Goal: Task Accomplishment & Management: Manage account settings

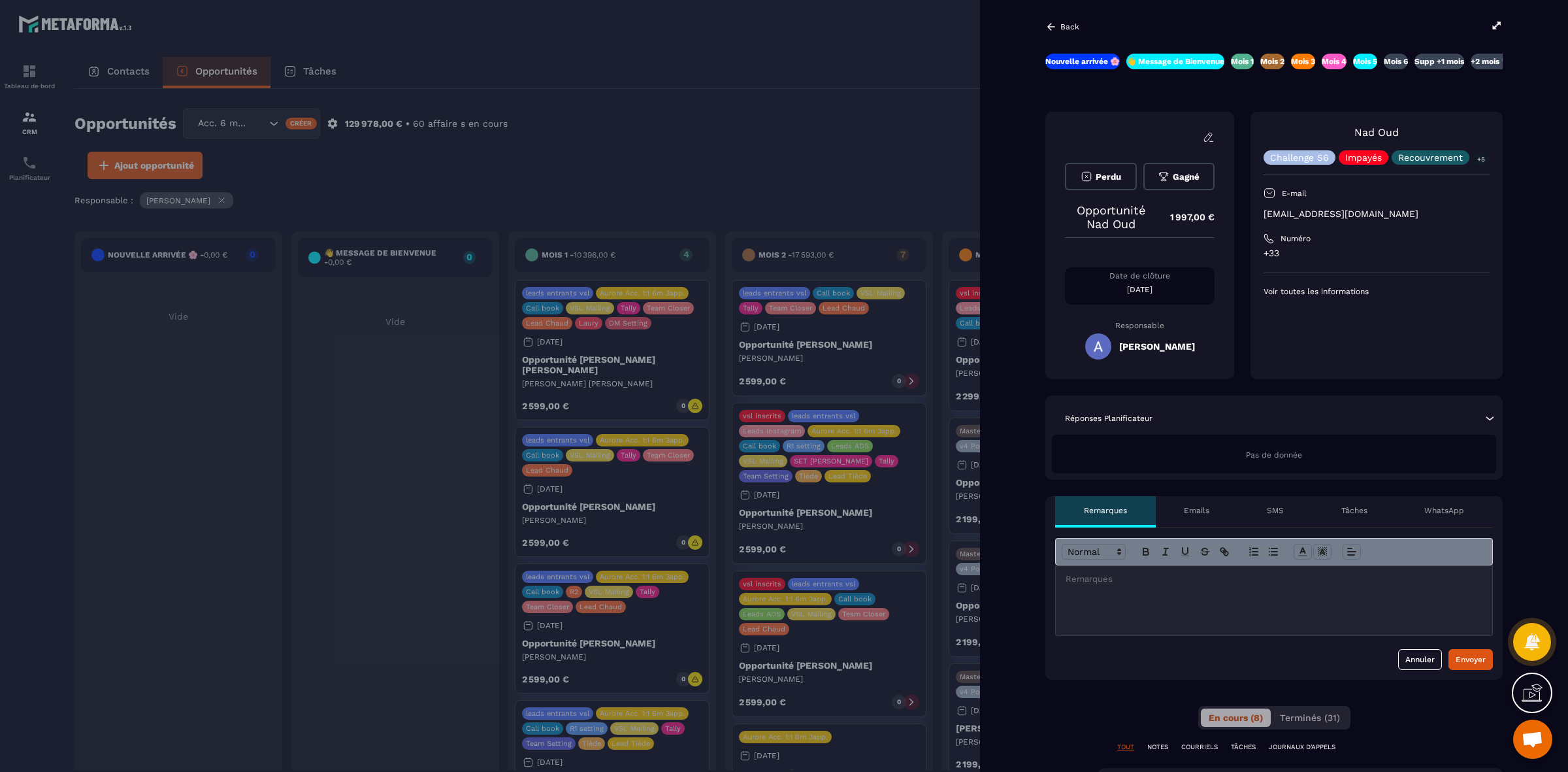
scroll to position [0, 99]
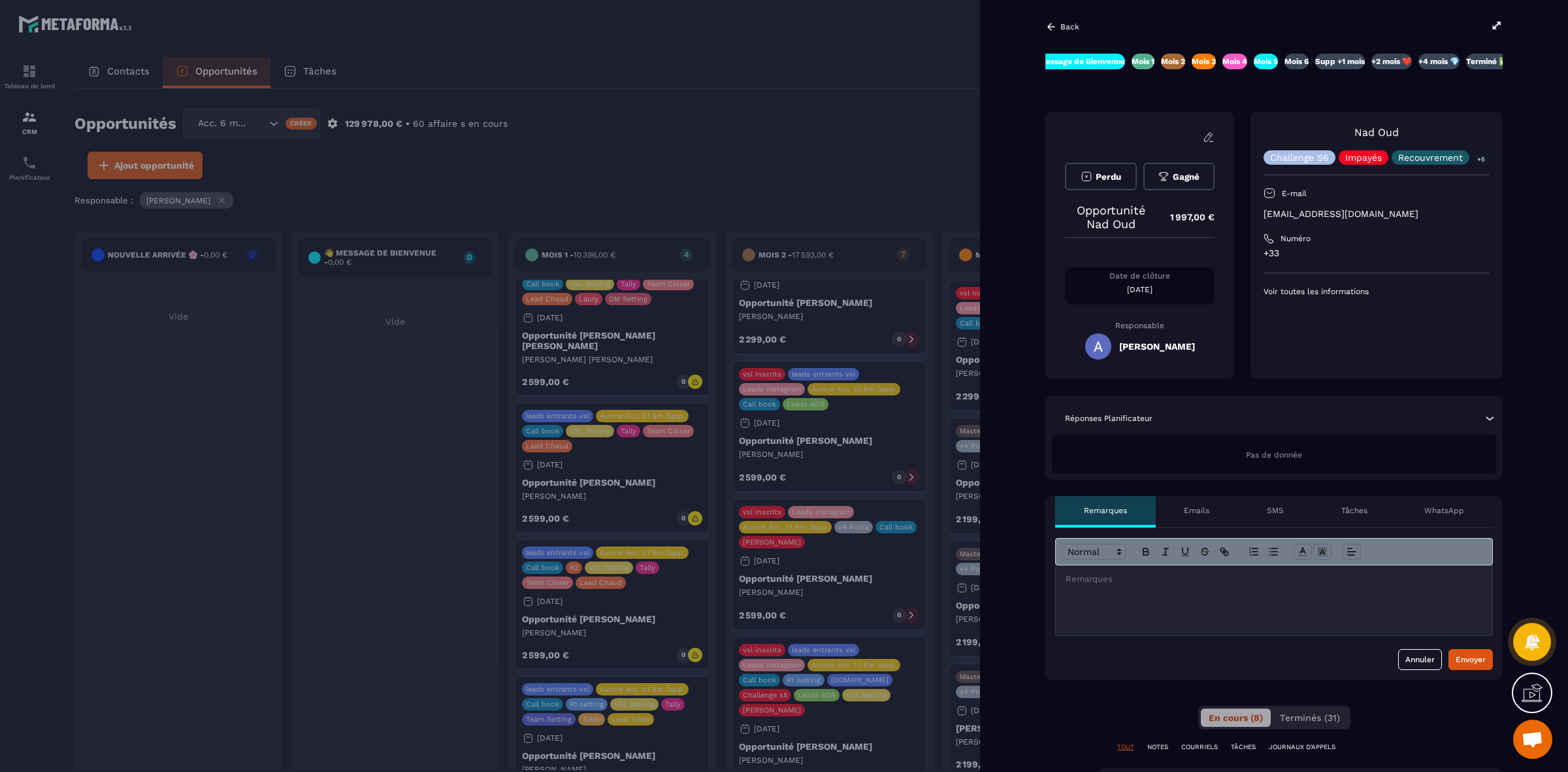
click at [1059, 27] on div "Back" at bounding box center [1062, 27] width 34 height 11
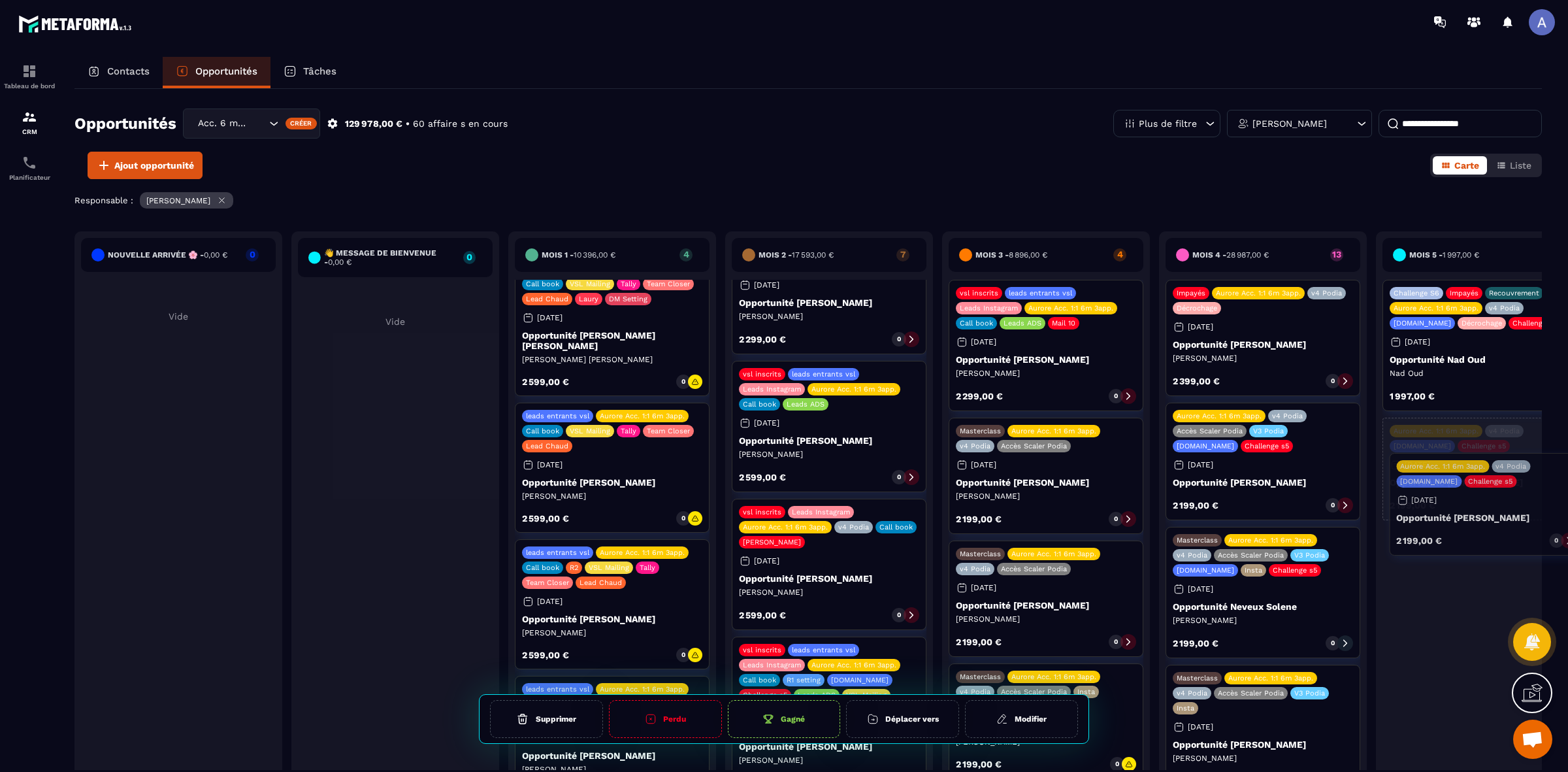
drag, startPoint x: 1259, startPoint y: 335, endPoint x: 1483, endPoint y: 508, distance: 283.0
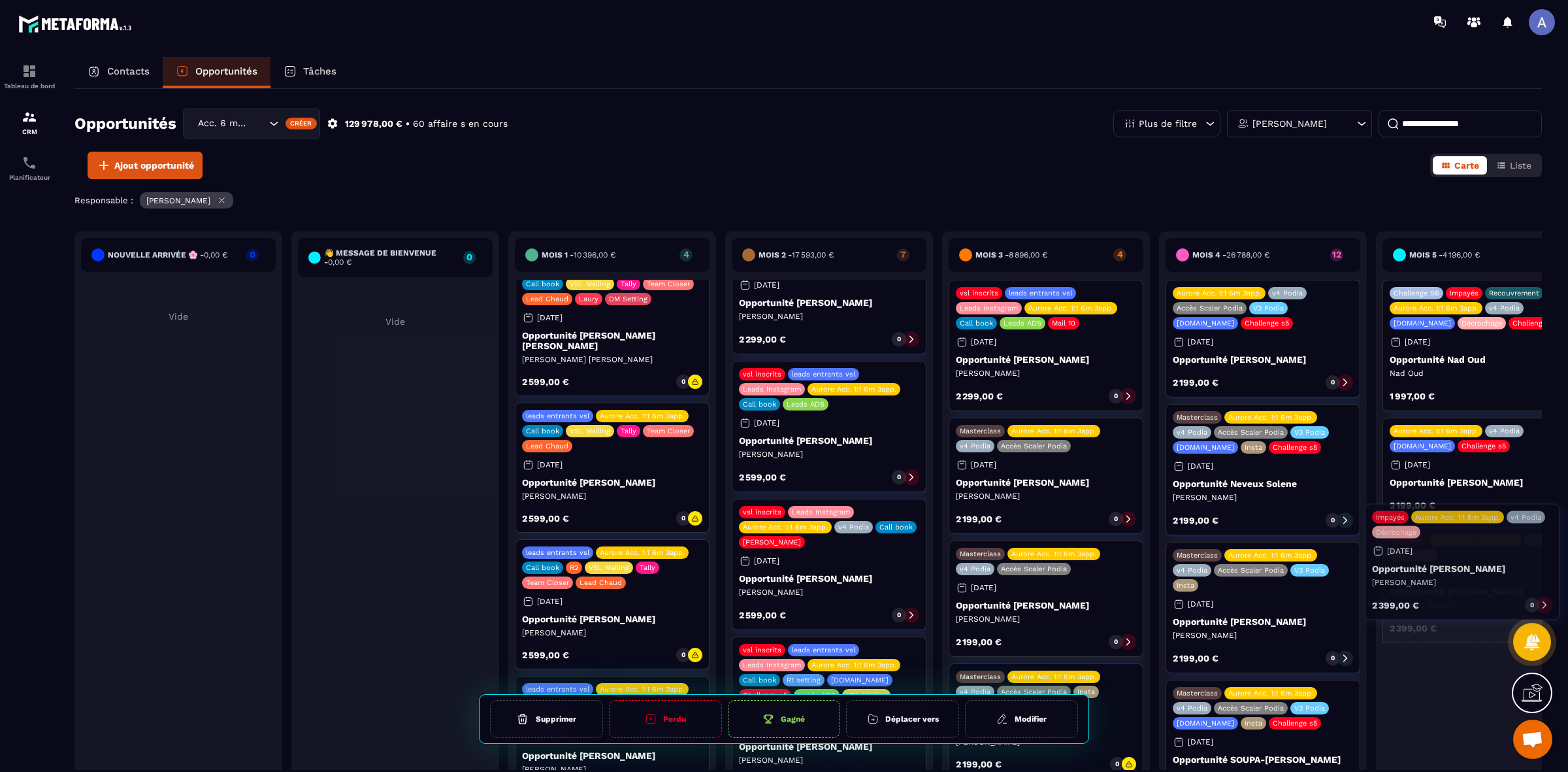
drag, startPoint x: 1278, startPoint y: 359, endPoint x: 1475, endPoint y: 578, distance: 294.6
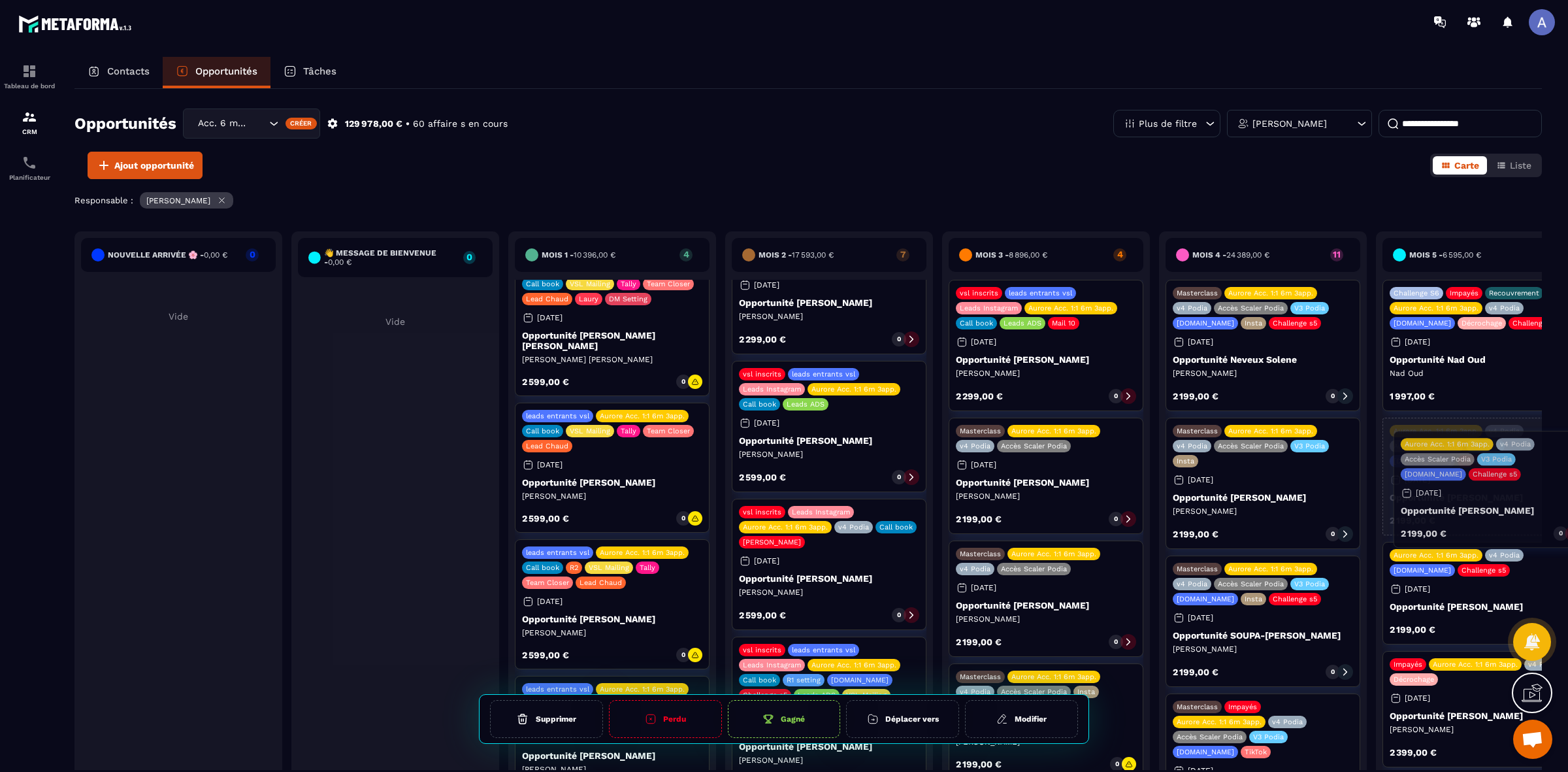
drag, startPoint x: 1288, startPoint y: 361, endPoint x: 1515, endPoint y: 510, distance: 271.5
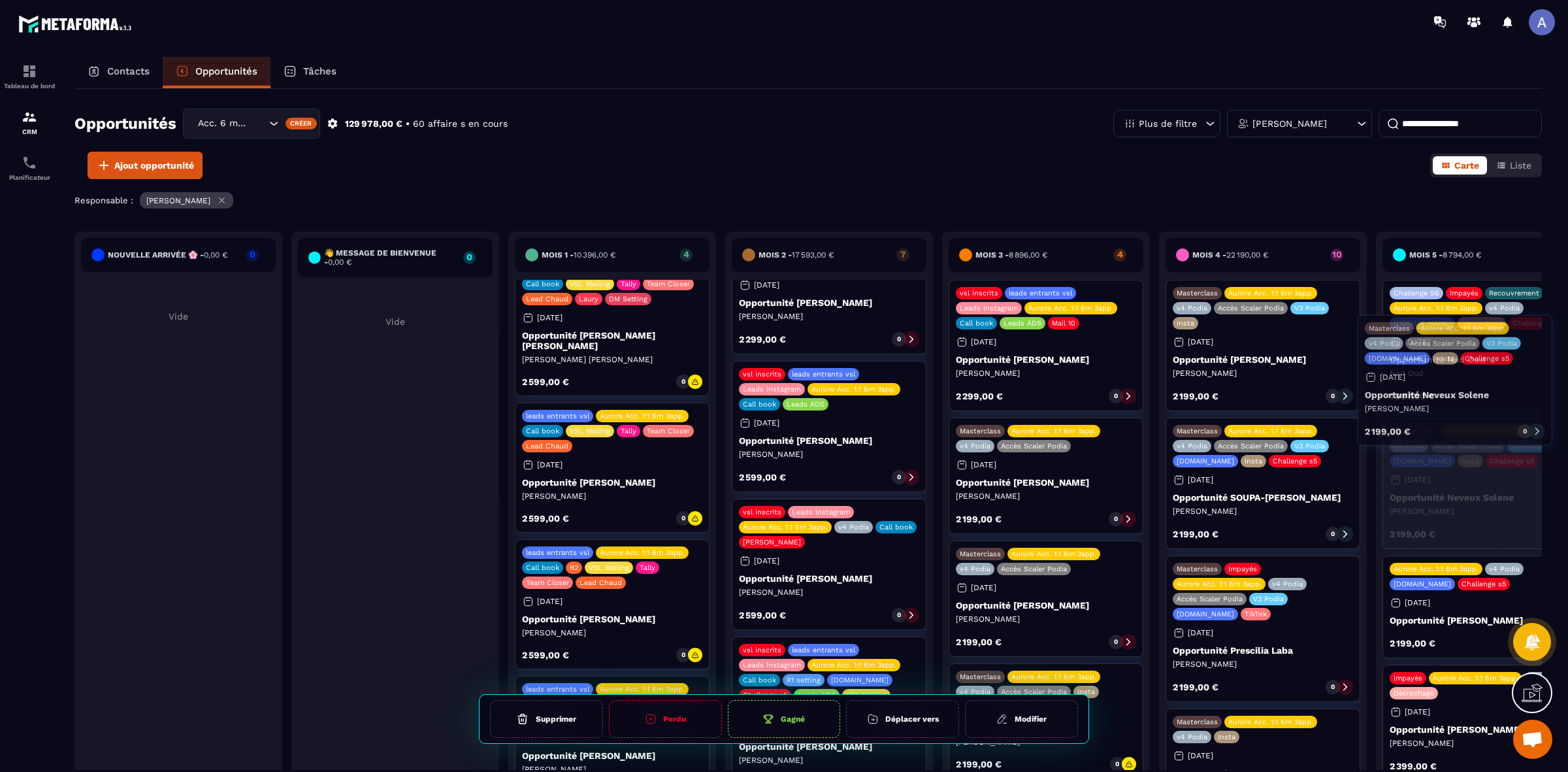
drag, startPoint x: 1257, startPoint y: 356, endPoint x: 1449, endPoint y: 391, distance: 195.2
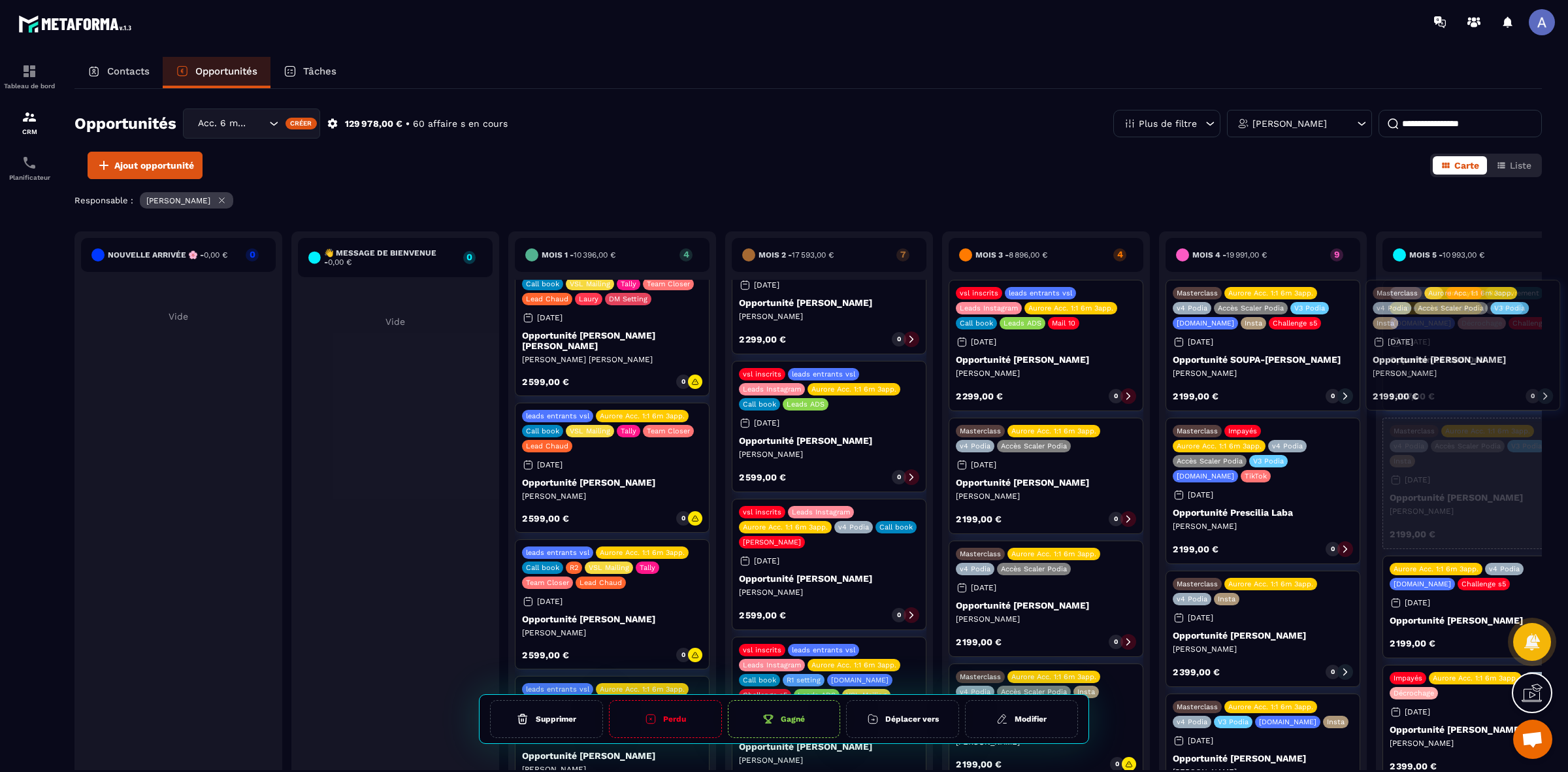
drag, startPoint x: 1236, startPoint y: 381, endPoint x: 1430, endPoint y: 383, distance: 194.0
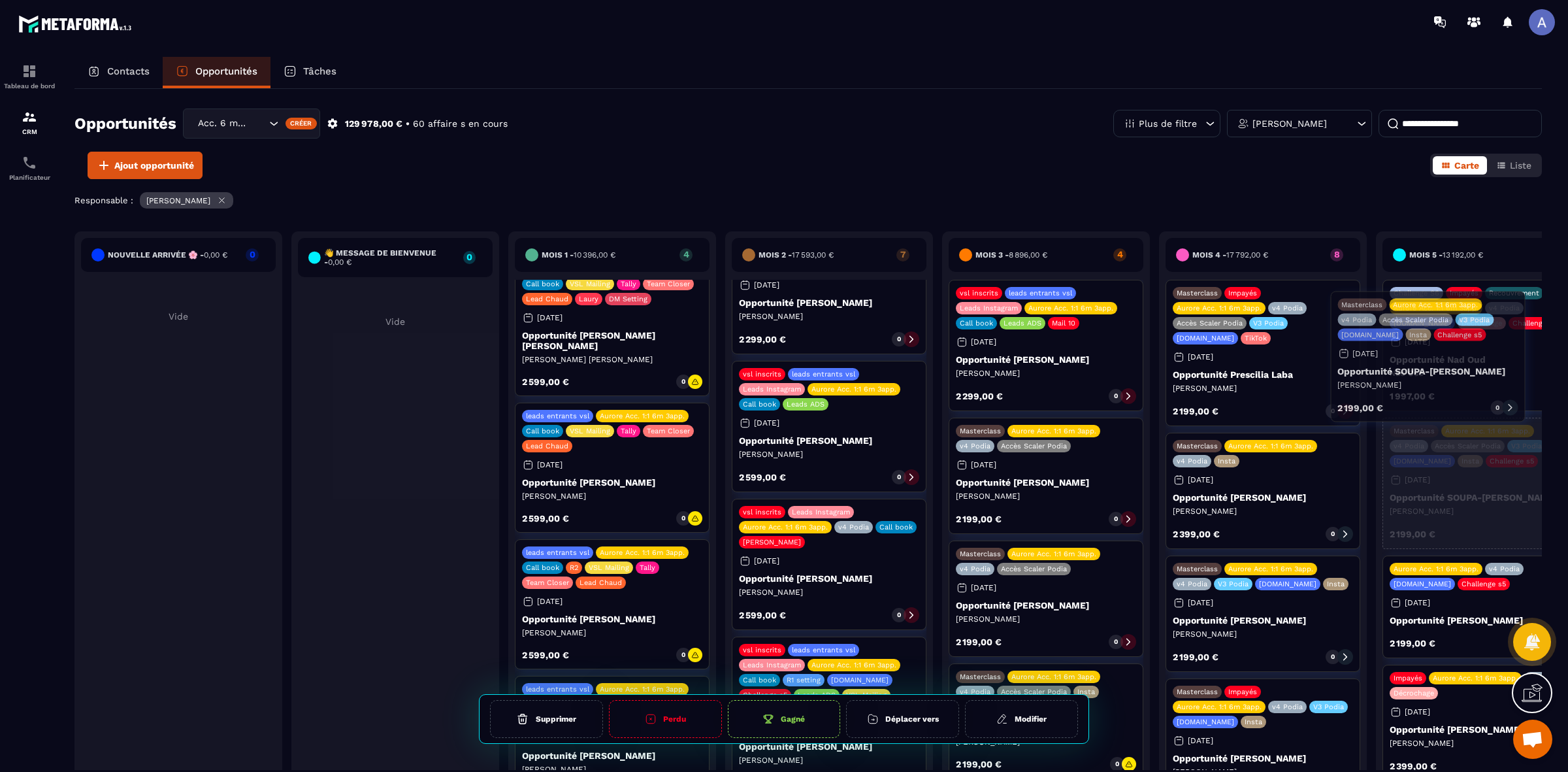
drag, startPoint x: 1304, startPoint y: 376, endPoint x: 1477, endPoint y: 391, distance: 173.6
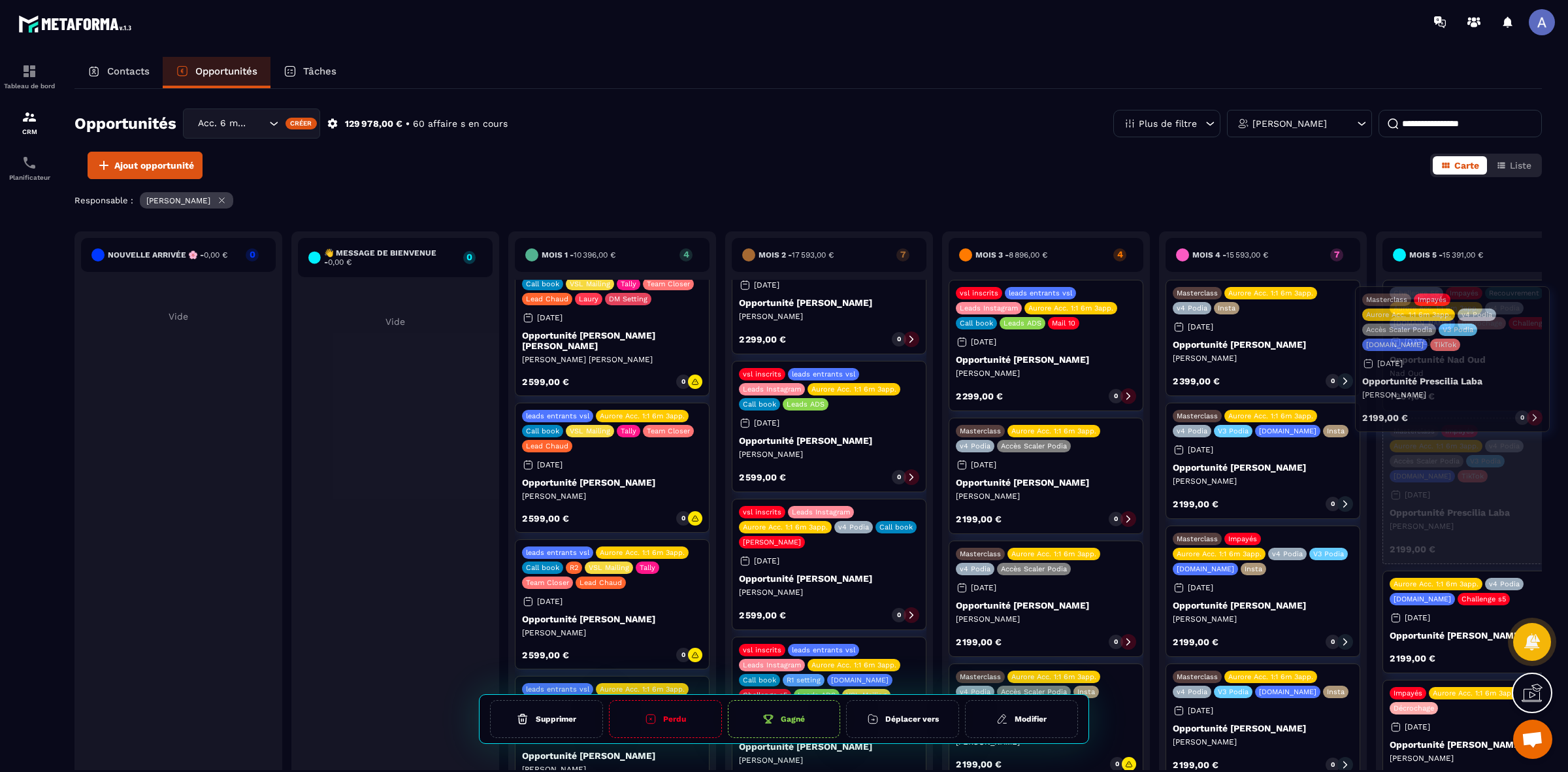
drag, startPoint x: 1300, startPoint y: 383, endPoint x: 1490, endPoint y: 389, distance: 190.1
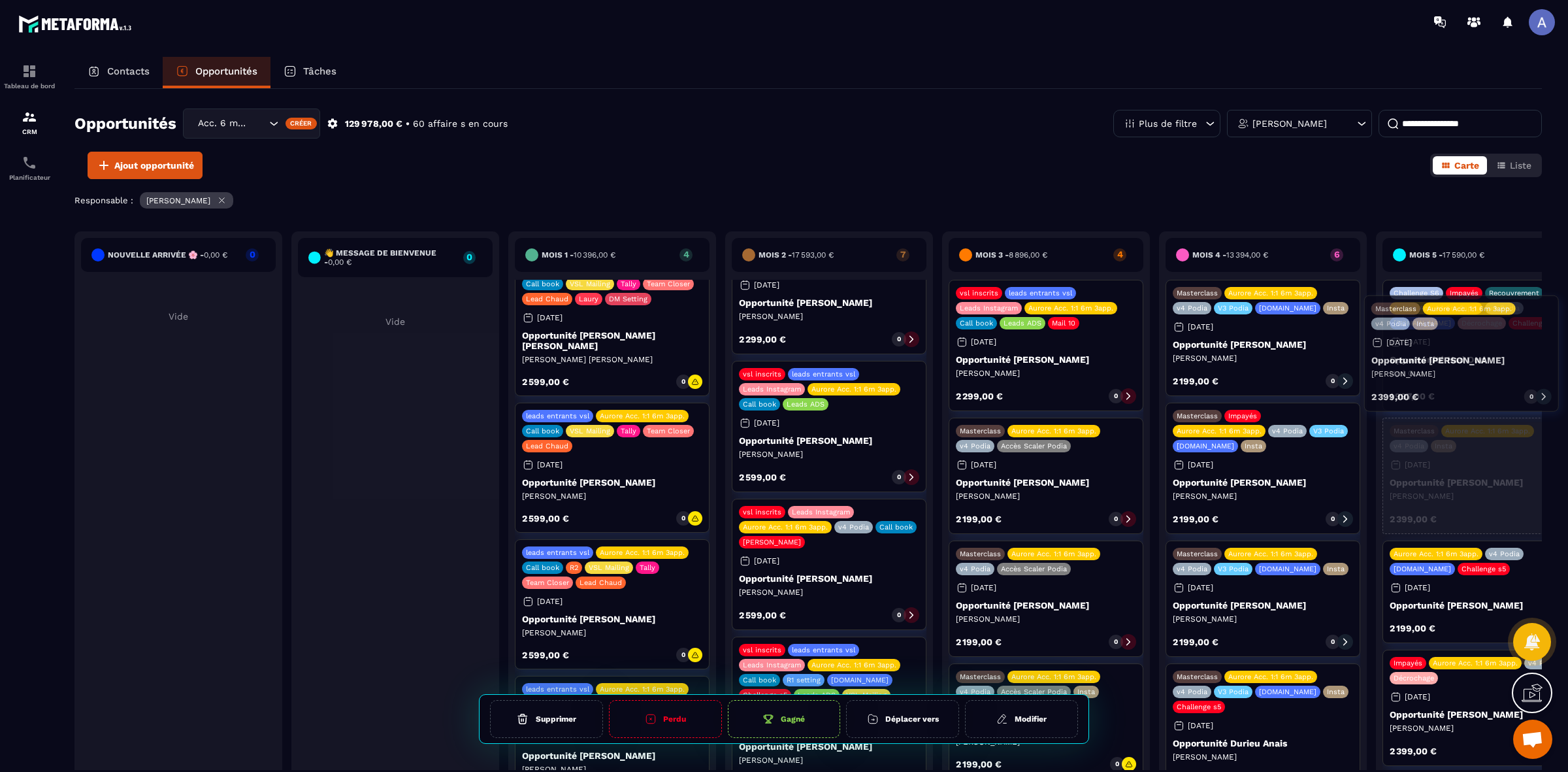
drag, startPoint x: 1279, startPoint y: 369, endPoint x: 1478, endPoint y: 384, distance: 199.6
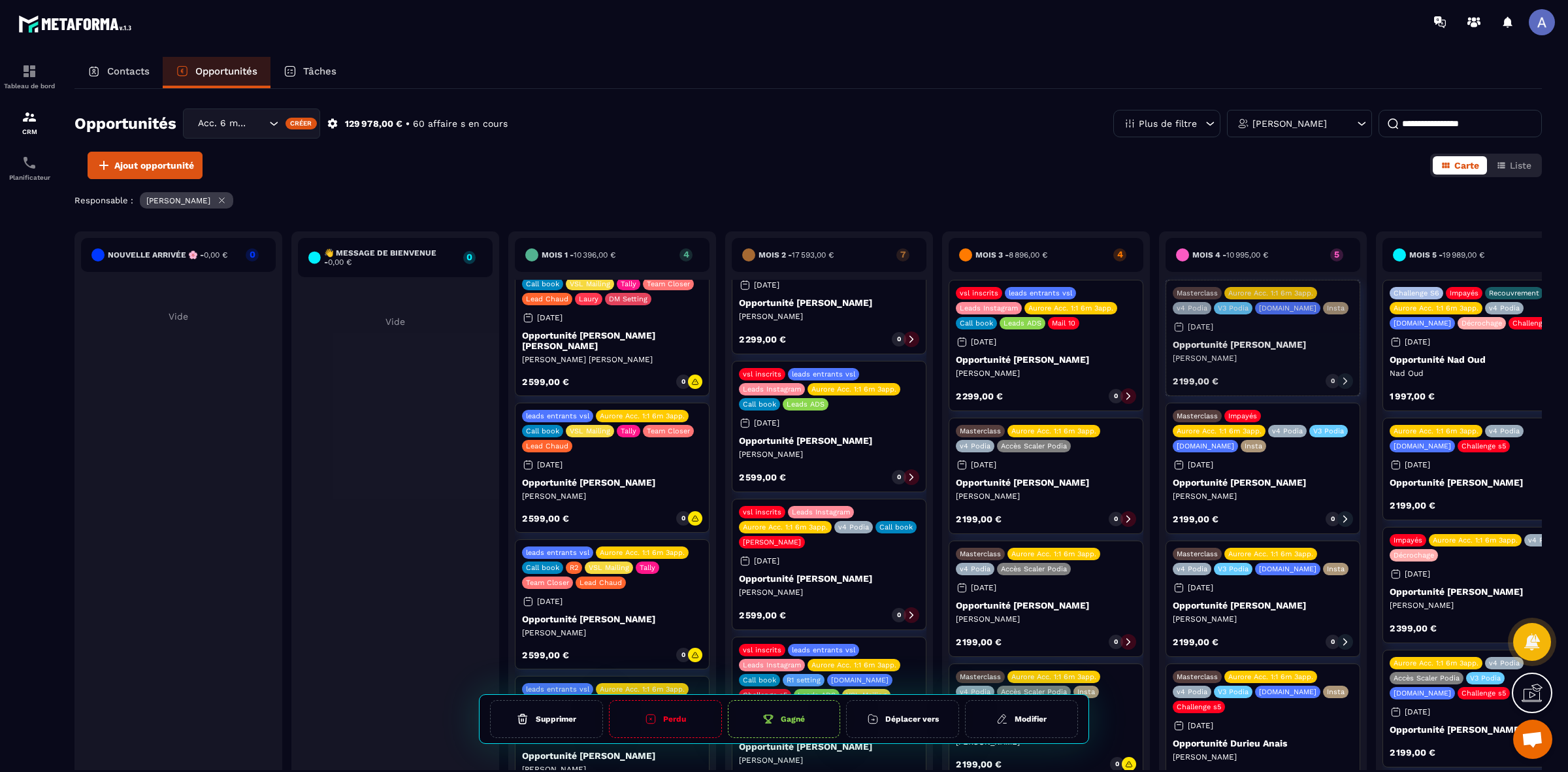
drag, startPoint x: 1265, startPoint y: 373, endPoint x: 1426, endPoint y: 386, distance: 161.5
click at [1453, 391] on div "Nouvelle arrivée 🌸 - 0,00 € 0 Vide 👋 Message de Bienvenue - 0,00 € 0 Vide Mois …" at bounding box center [1371, 517] width 2594 height 572
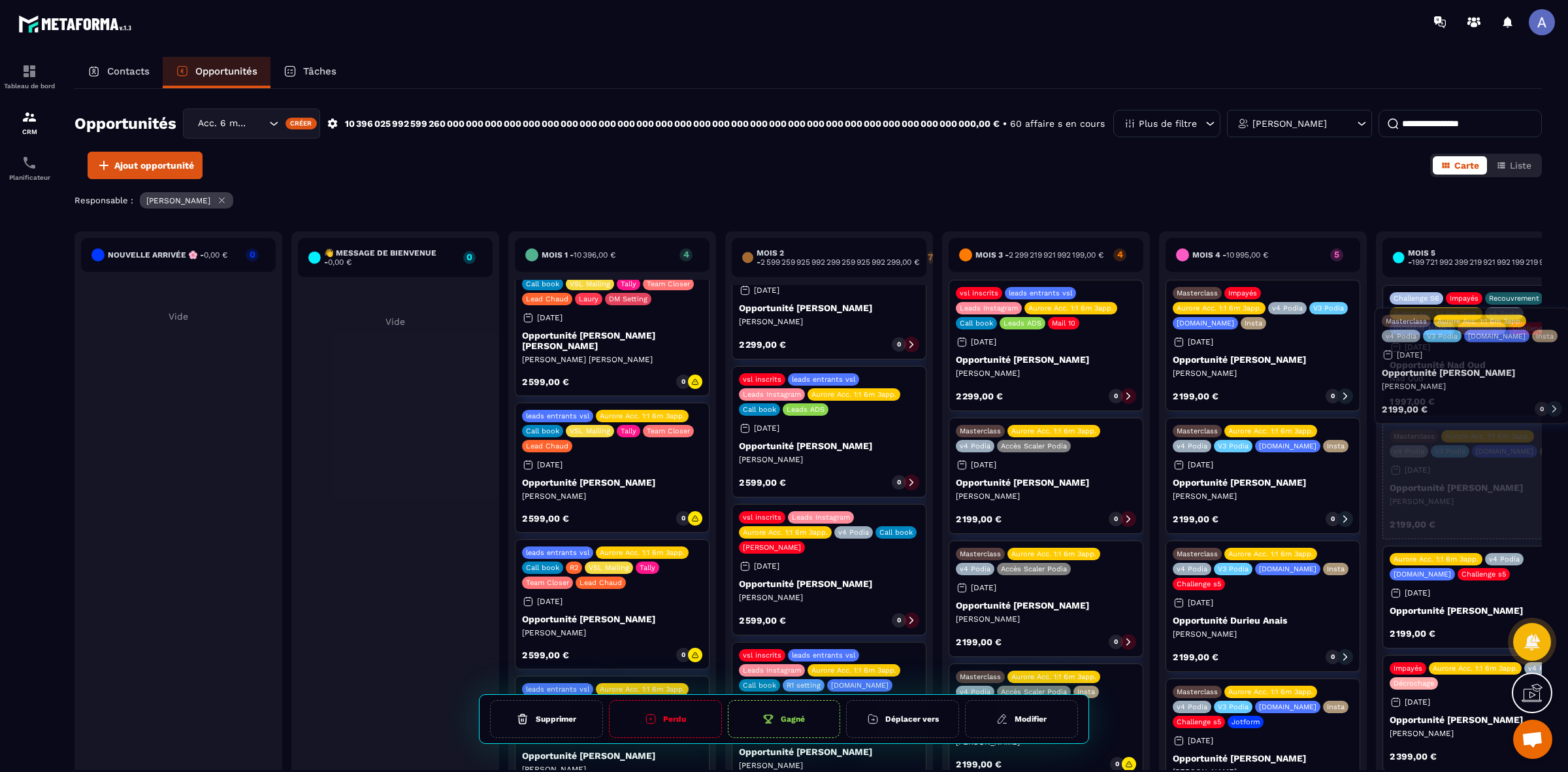
drag, startPoint x: 1298, startPoint y: 367, endPoint x: 1439, endPoint y: 384, distance: 142.0
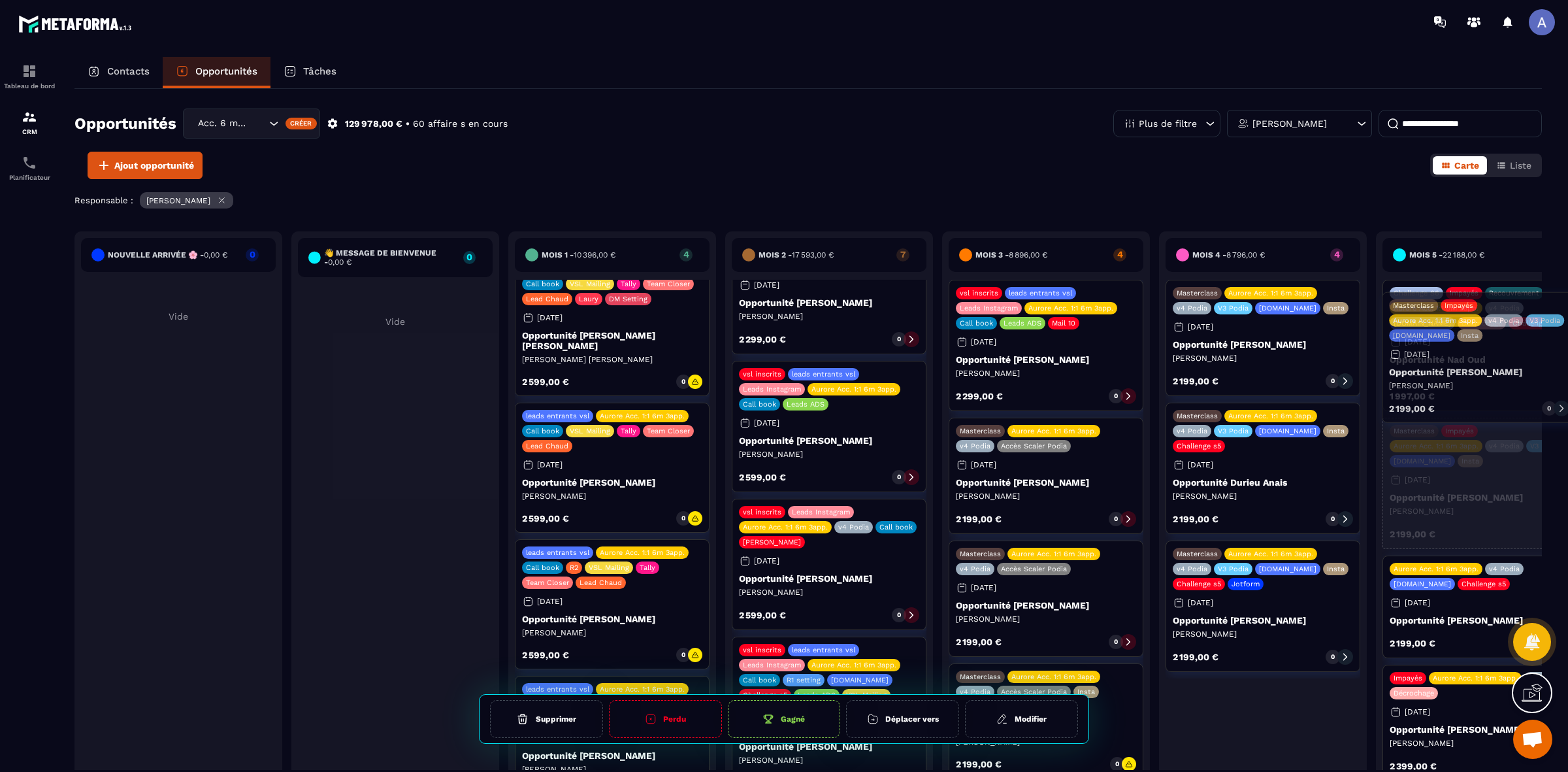
drag, startPoint x: 1238, startPoint y: 373, endPoint x: 1455, endPoint y: 386, distance: 217.4
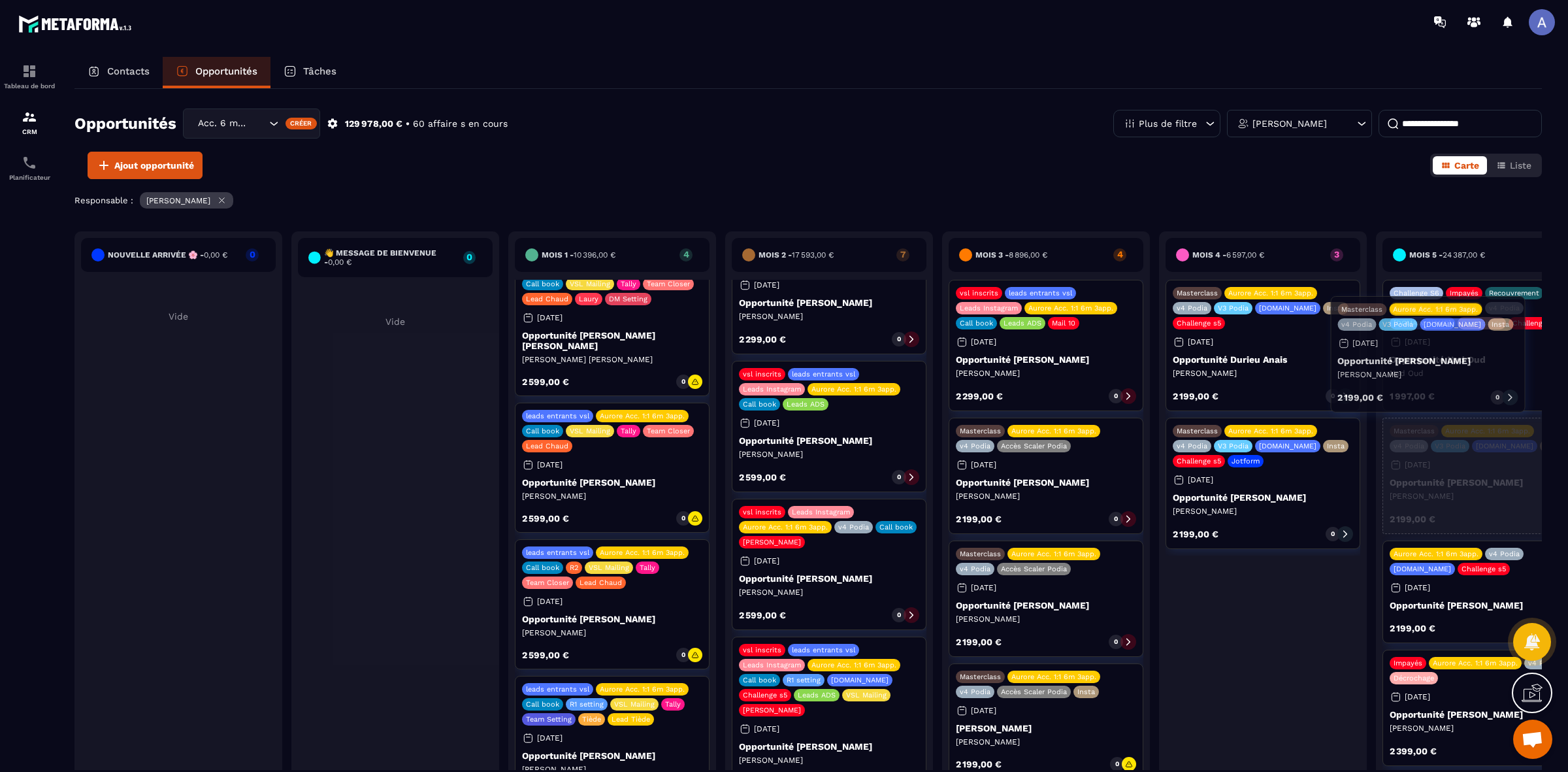
drag, startPoint x: 1256, startPoint y: 356, endPoint x: 1421, endPoint y: 372, distance: 165.8
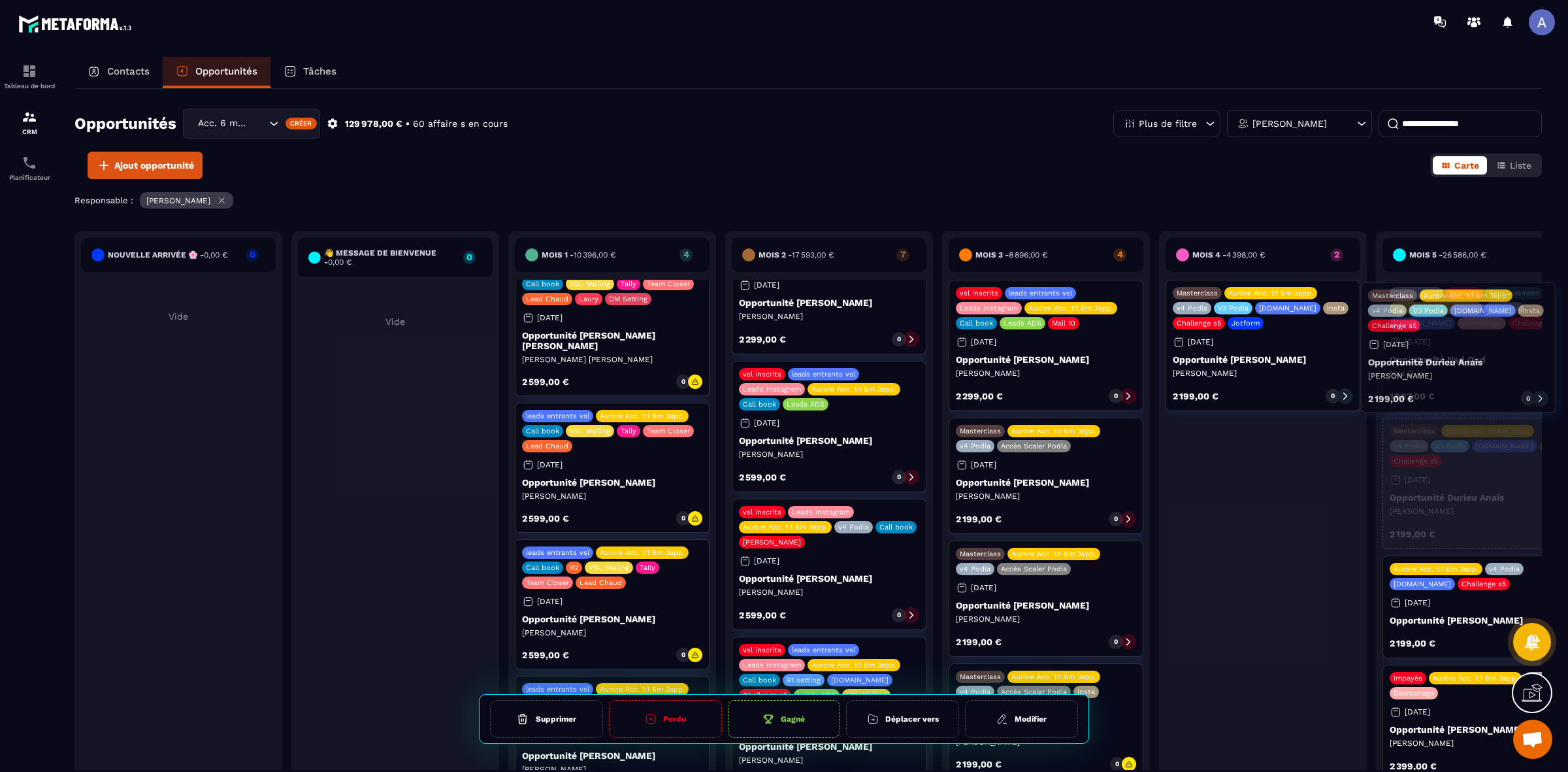
drag, startPoint x: 1249, startPoint y: 378, endPoint x: 1444, endPoint y: 380, distance: 195.0
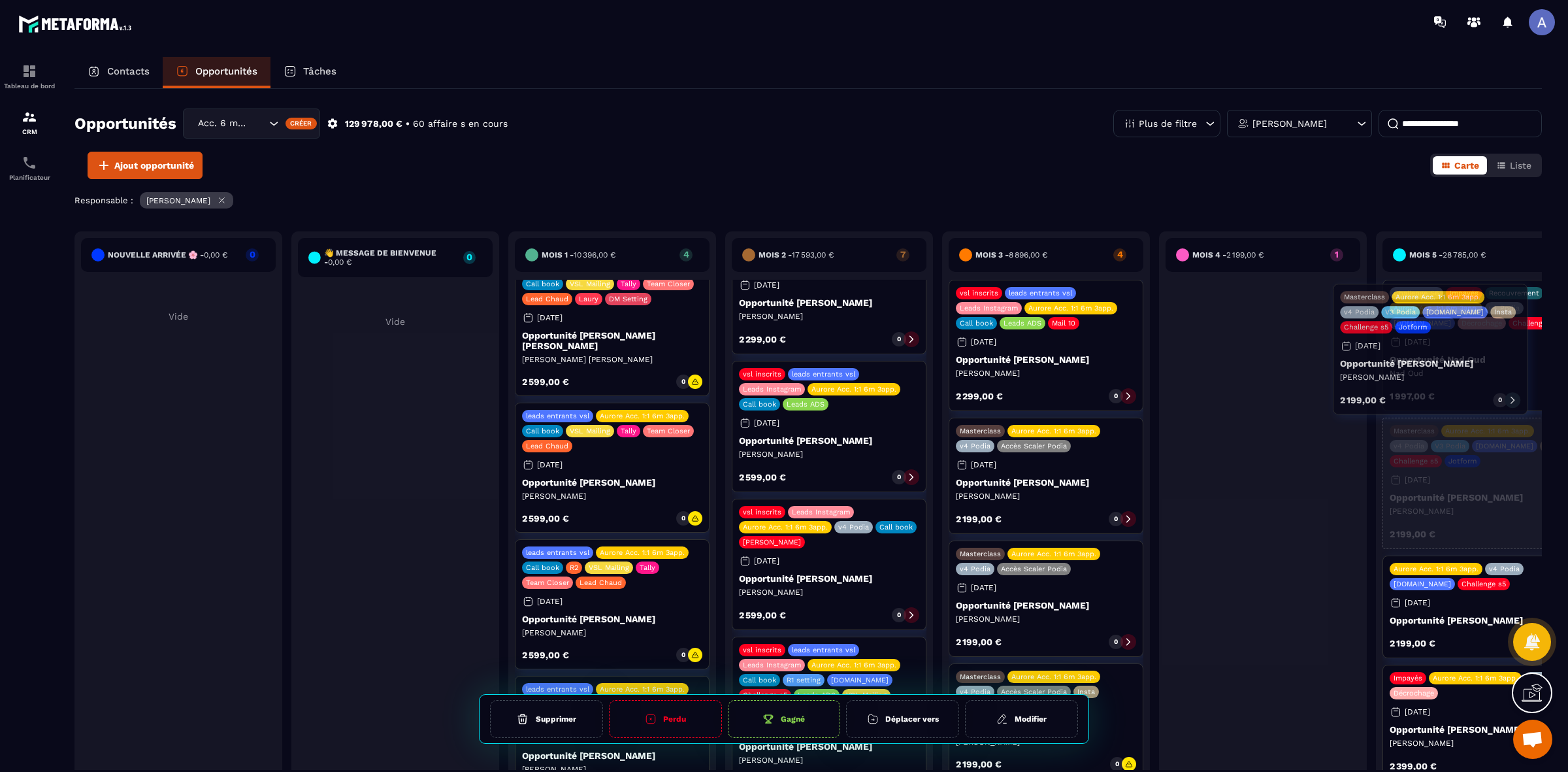
drag, startPoint x: 1324, startPoint y: 372, endPoint x: 1421, endPoint y: 374, distance: 97.0
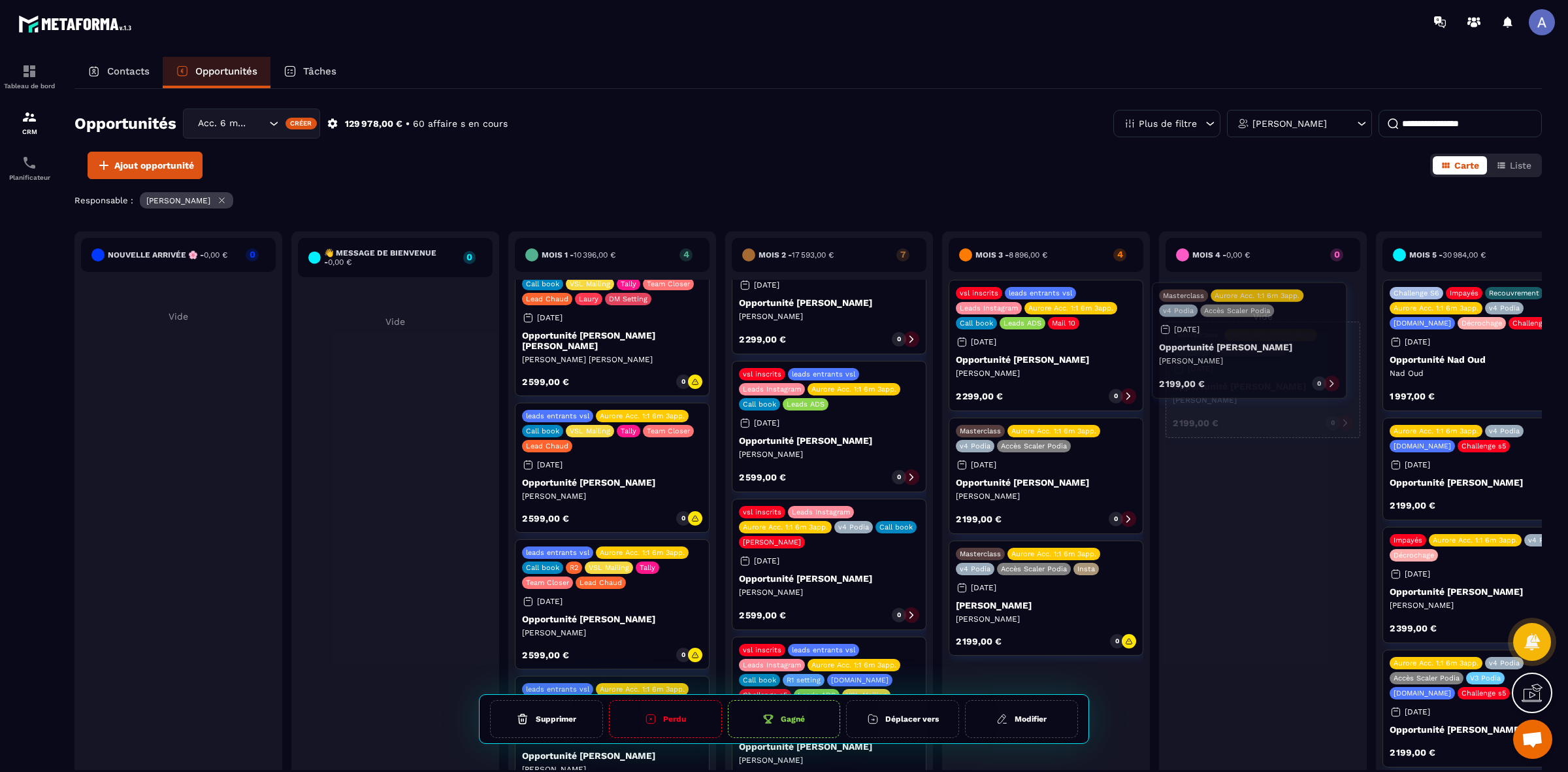
drag, startPoint x: 1220, startPoint y: 409, endPoint x: 1240, endPoint y: 321, distance: 90.2
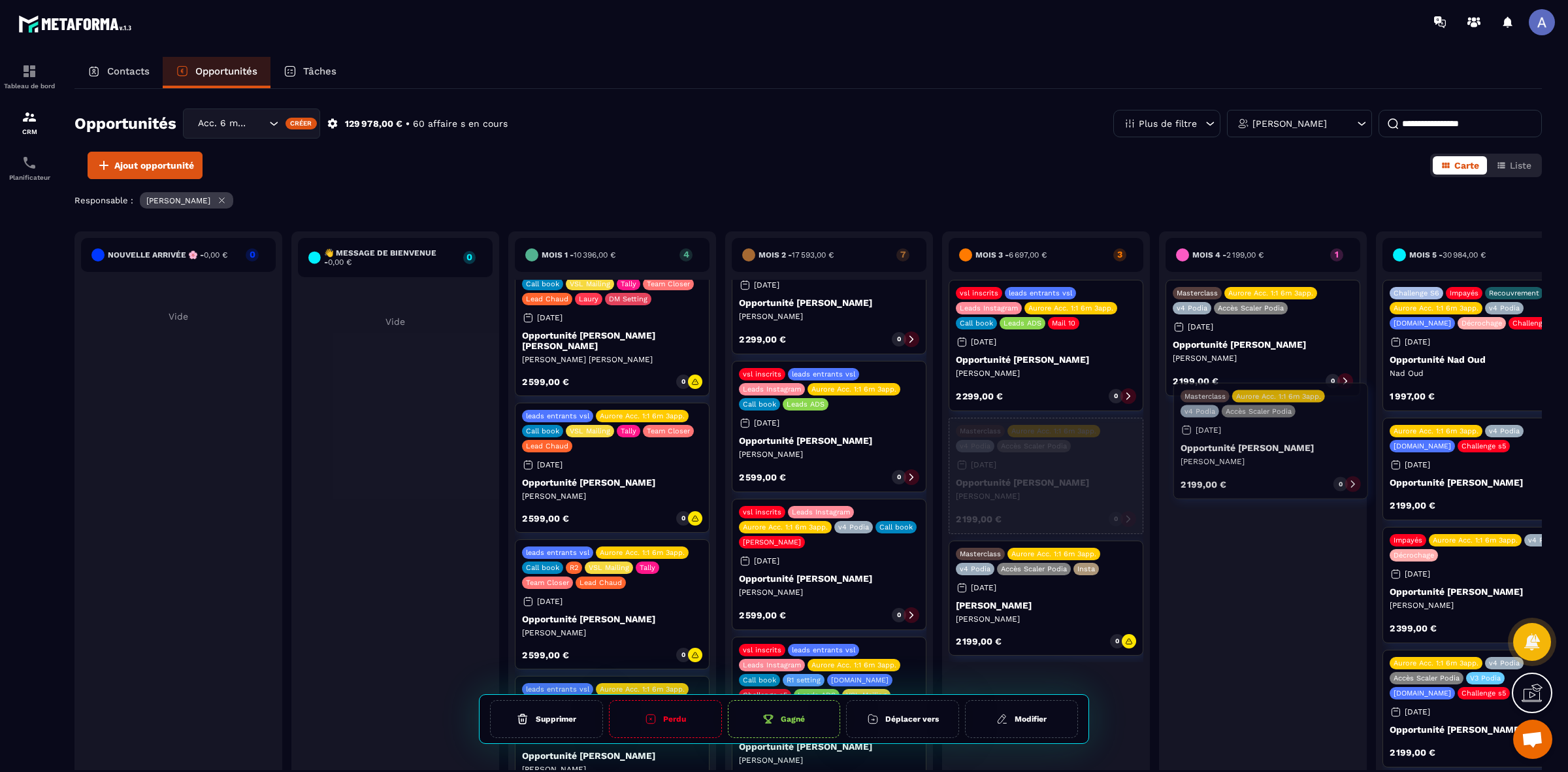
drag, startPoint x: 1064, startPoint y: 484, endPoint x: 1289, endPoint y: 449, distance: 227.7
click at [1289, 449] on div "Nouvelle arrivée 🌸 - 0,00 € 0 Vide 👋 Message de Bienvenue - 0,00 € 0 Vide Mois …" at bounding box center [1371, 517] width 2594 height 572
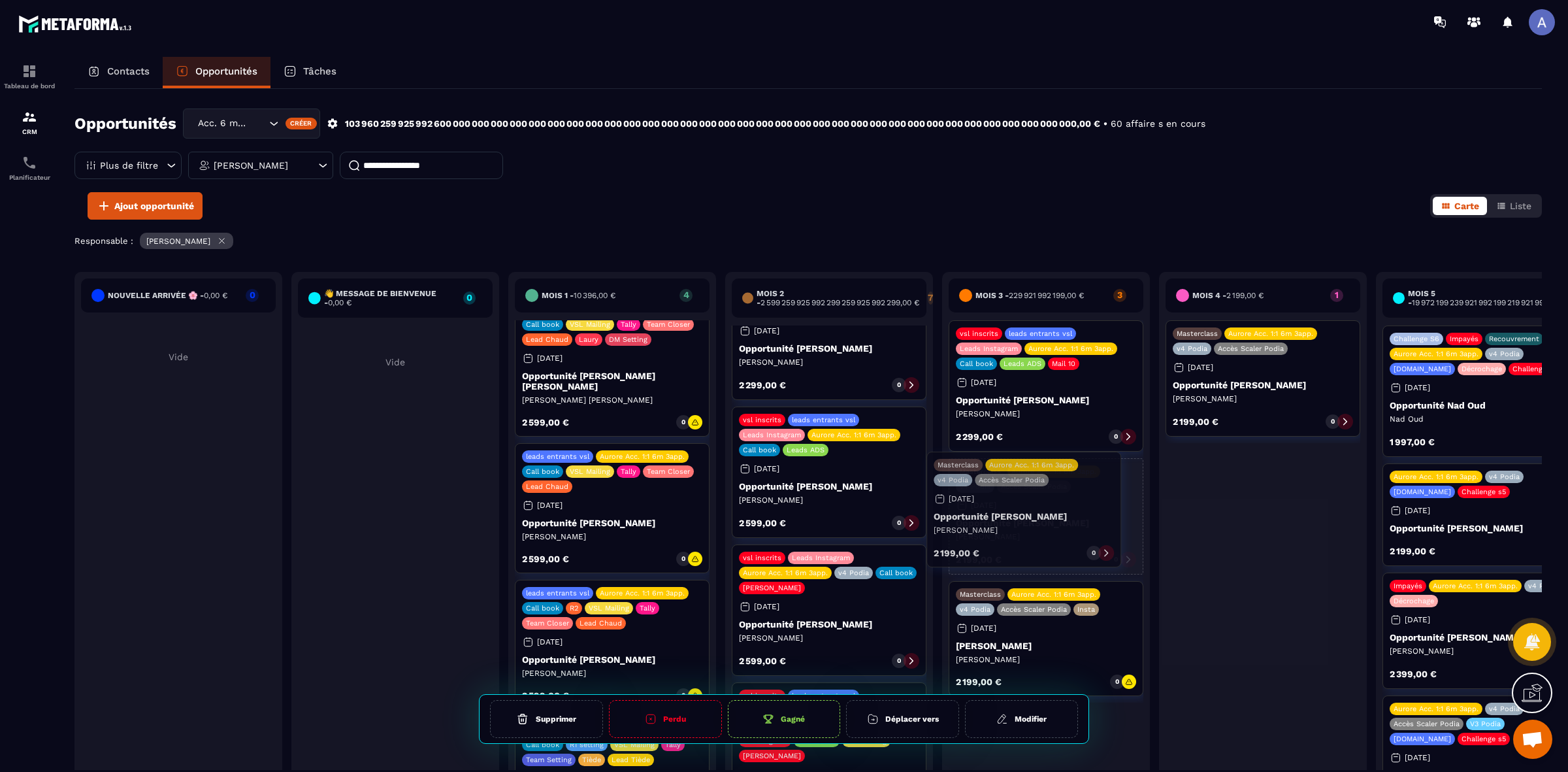
drag, startPoint x: 1032, startPoint y: 520, endPoint x: 1006, endPoint y: 515, distance: 26.5
click at [1006, 515] on div "Masterclass Aurore Acc. 1:1 6m 3app. v4 Podia Accès Scaler Podia [DATE] Opportu…" at bounding box center [1046, 516] width 195 height 117
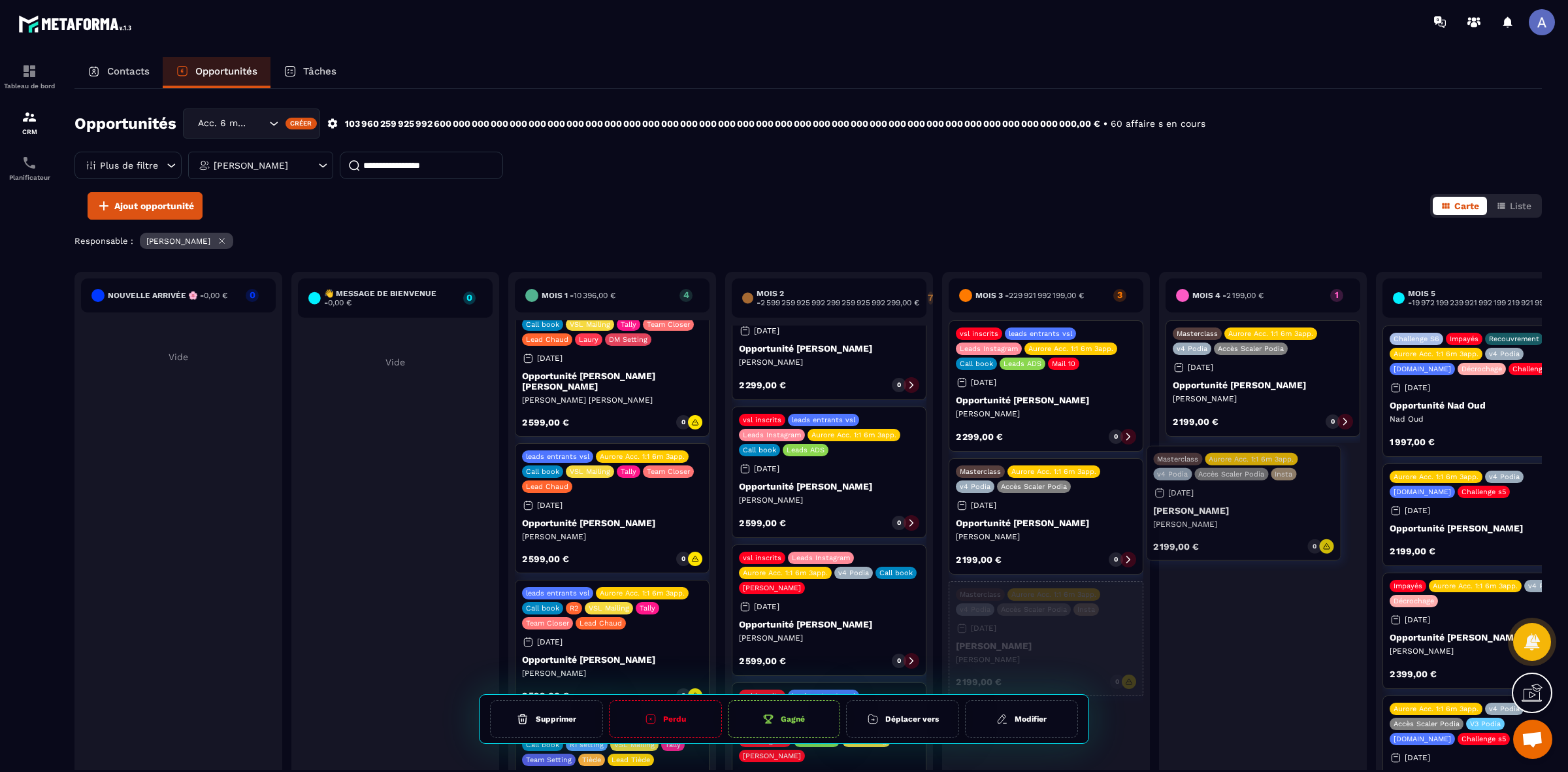
drag, startPoint x: 1074, startPoint y: 624, endPoint x: 1273, endPoint y: 482, distance: 244.5
click at [1273, 482] on div "Nouvelle arrivée 🌸 - 0,00 € 0 Vide 👋 Message de Bienvenue - 0,00 € 0 Vide Mois …" at bounding box center [1371, 557] width 2594 height 572
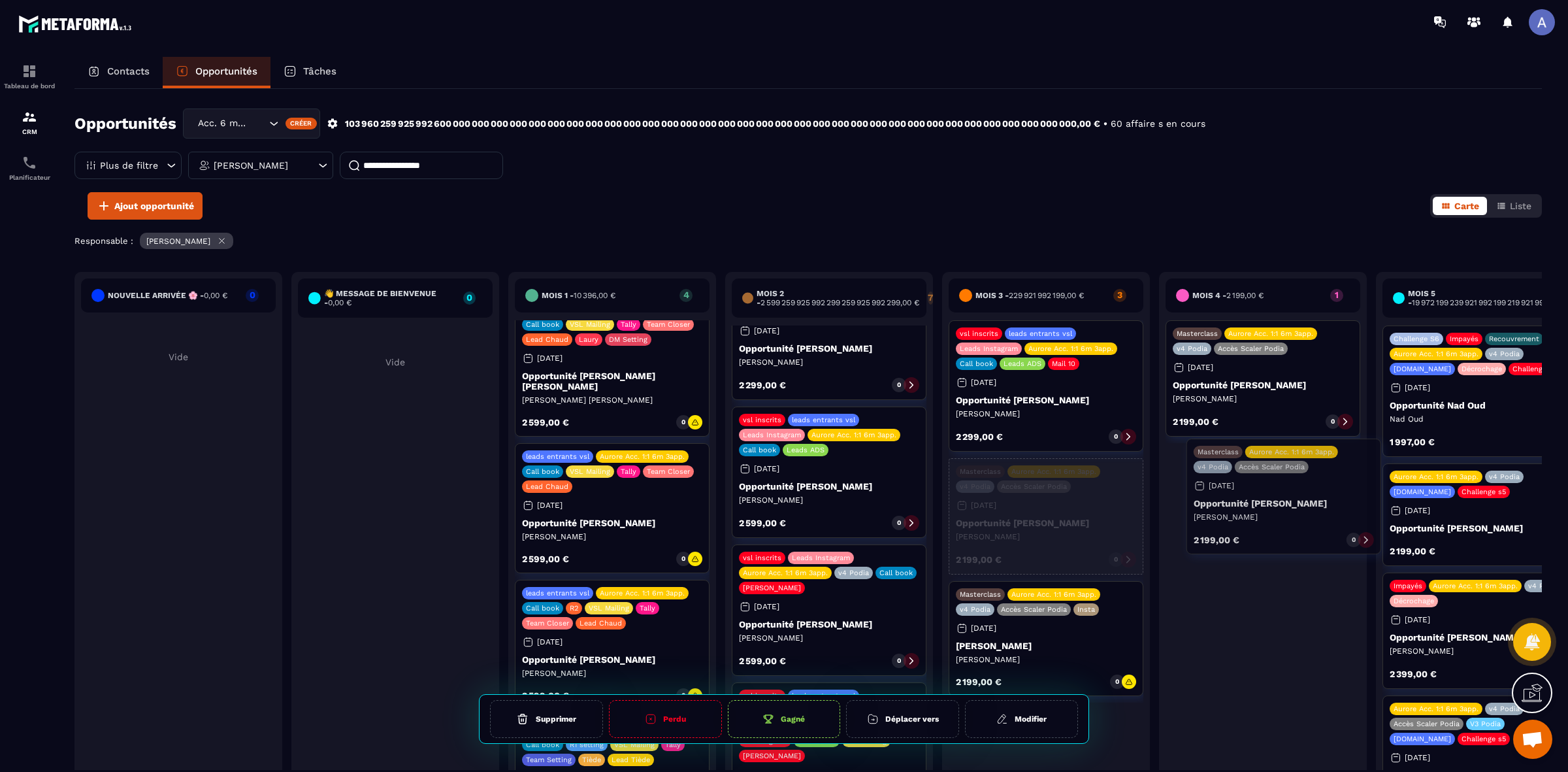
drag, startPoint x: 1040, startPoint y: 514, endPoint x: 1275, endPoint y: 494, distance: 235.8
click at [1275, 494] on div "Nouvelle arrivée 🌸 - 0,00 € 0 Vide 👋 Message de Bienvenue - 0,00 € 0 Vide Mois …" at bounding box center [1371, 557] width 2594 height 572
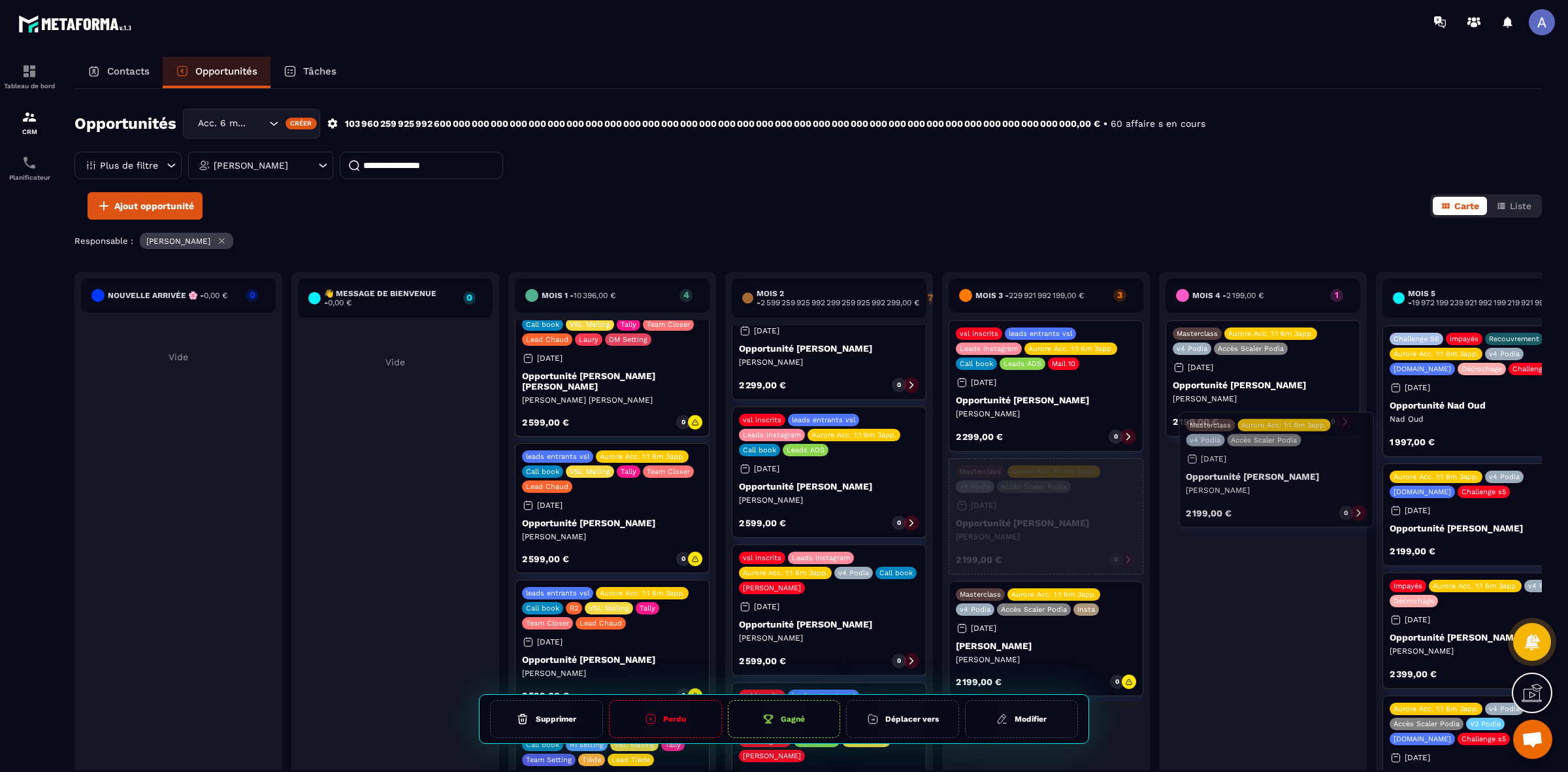
drag, startPoint x: 1014, startPoint y: 516, endPoint x: 1245, endPoint y: 470, distance: 235.5
click at [1245, 470] on div "Nouvelle arrivée 🌸 - 0,00 € 0 Vide 👋 Message de Bienvenue - 0,00 € 0 Vide Mois …" at bounding box center [1371, 557] width 2594 height 572
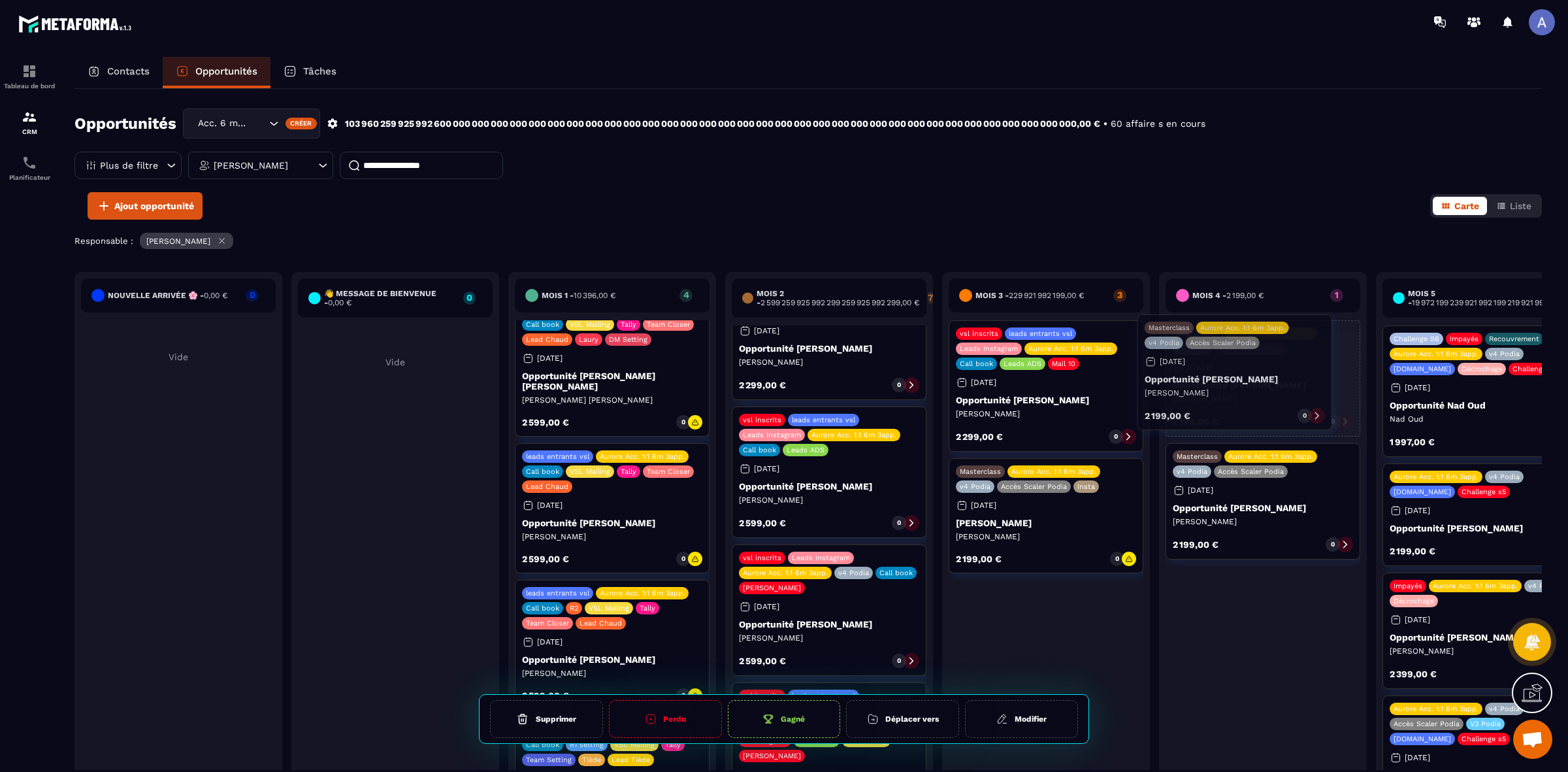
drag, startPoint x: 1060, startPoint y: 485, endPoint x: 1243, endPoint y: 348, distance: 228.6
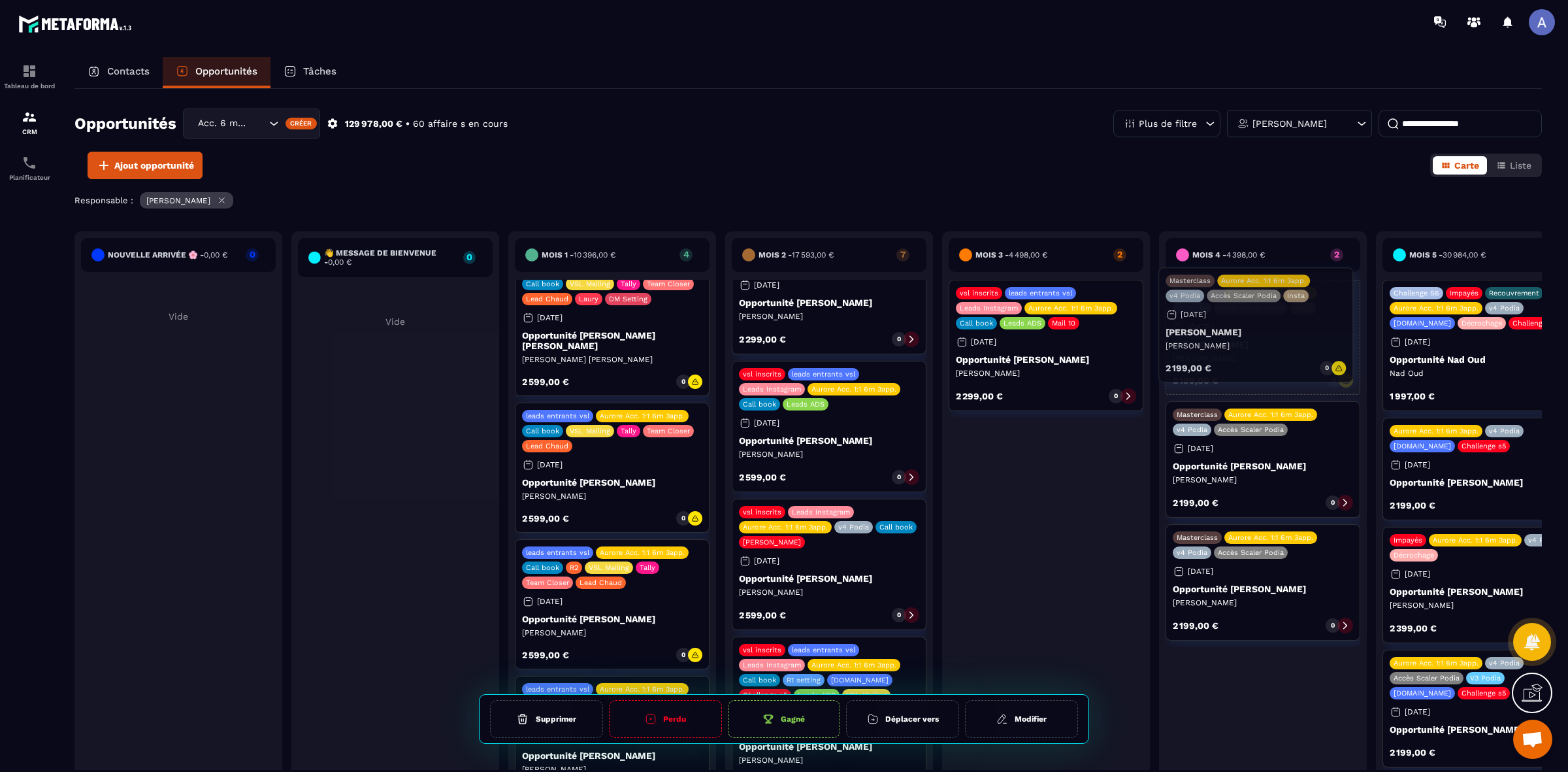
drag, startPoint x: 1037, startPoint y: 524, endPoint x: 1247, endPoint y: 376, distance: 256.9
